Goal: Task Accomplishment & Management: Complete application form

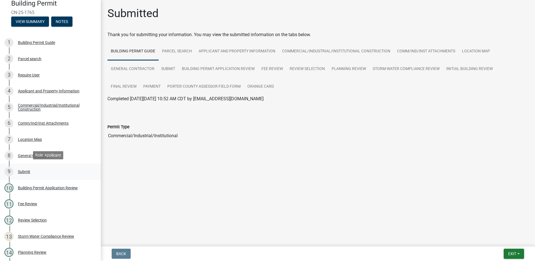
scroll to position [56, 0]
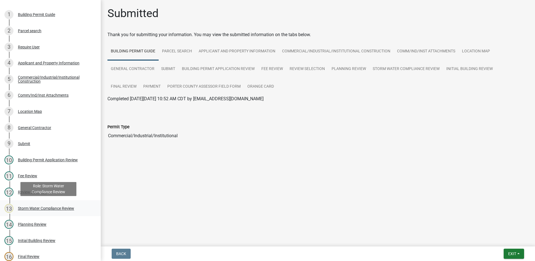
click at [65, 207] on div "Storm Water Compliance Review" at bounding box center [46, 208] width 56 height 4
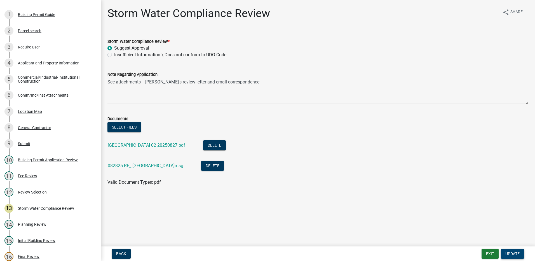
click at [510, 252] on span "Update" at bounding box center [512, 253] width 14 height 4
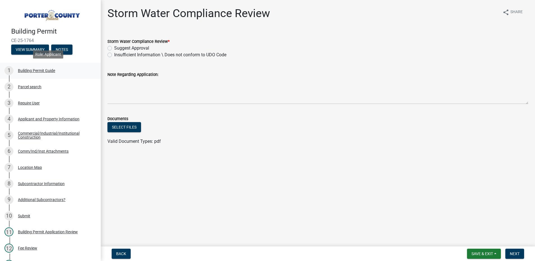
click at [40, 70] on div "Building Permit Guide" at bounding box center [36, 71] width 37 height 4
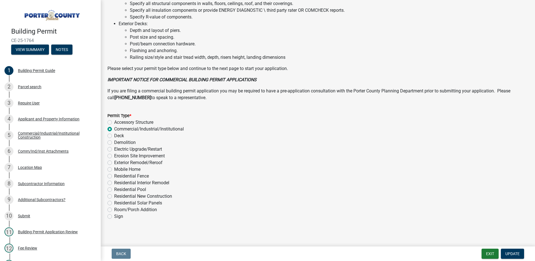
scroll to position [372, 0]
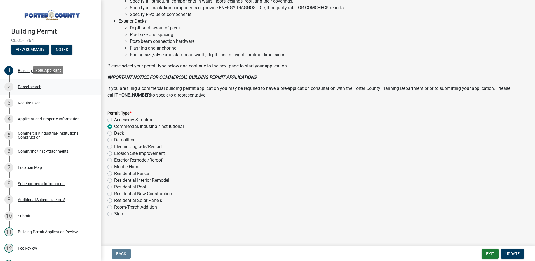
click at [20, 85] on div "Parcel search" at bounding box center [29, 87] width 23 height 4
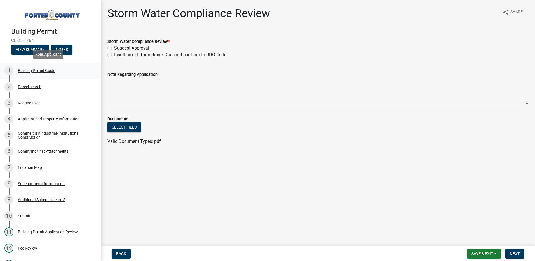
click at [48, 71] on div "Building Permit Guide" at bounding box center [36, 71] width 37 height 4
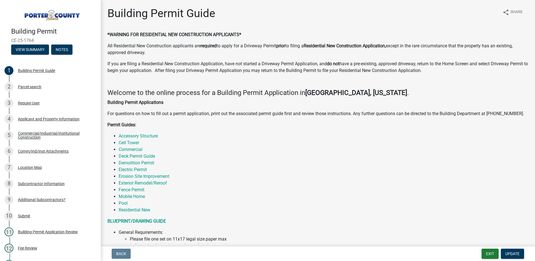
scroll to position [28, 0]
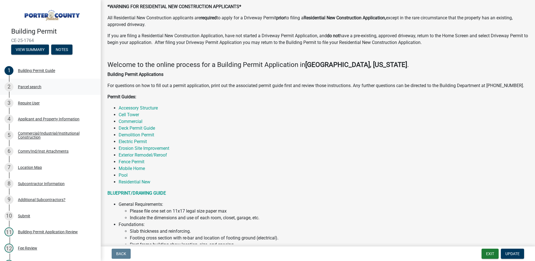
click at [26, 85] on div "Parcel search" at bounding box center [29, 87] width 23 height 4
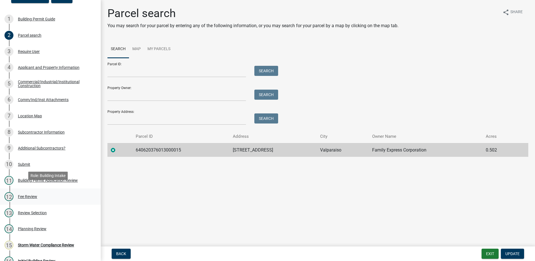
scroll to position [56, 0]
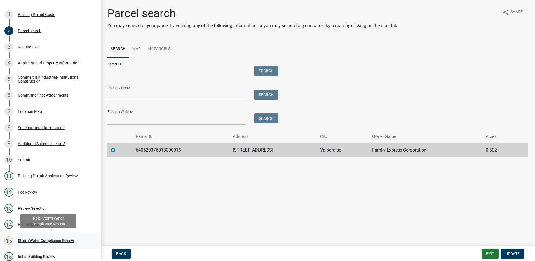
click at [64, 241] on div "Storm Water Compliance Review" at bounding box center [46, 240] width 56 height 4
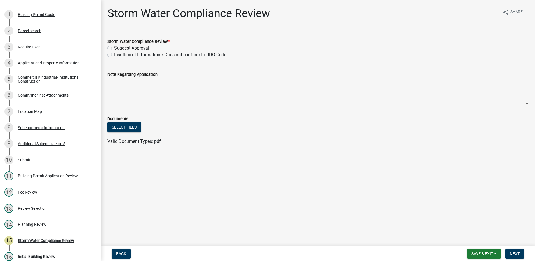
click at [114, 48] on label "Suggest Approval" at bounding box center [131, 48] width 35 height 7
click at [114, 48] on input "Suggest Approval" at bounding box center [116, 47] width 4 height 4
radio input "true"
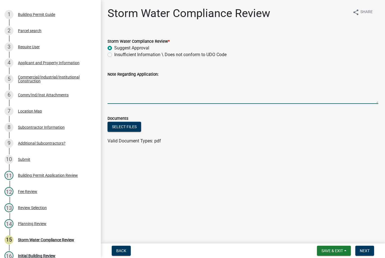
click at [177, 83] on textarea "Note Regarding Application:" at bounding box center [242, 91] width 270 height 26
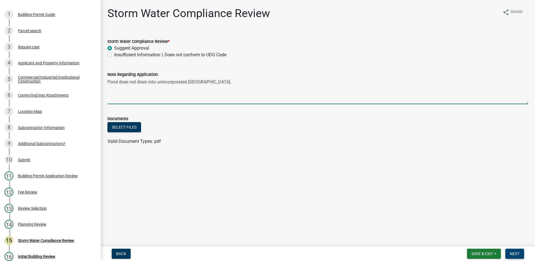
type textarea "Pond does not drain into unincorporated Porter County."
click at [517, 250] on button "Next" at bounding box center [514, 253] width 19 height 10
